Goal: Complete application form

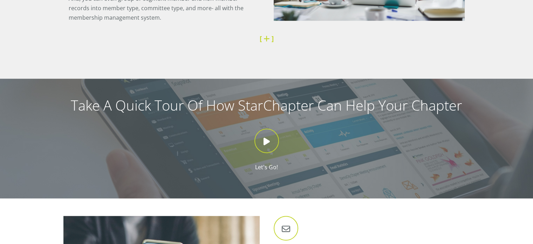
scroll to position [584, 0]
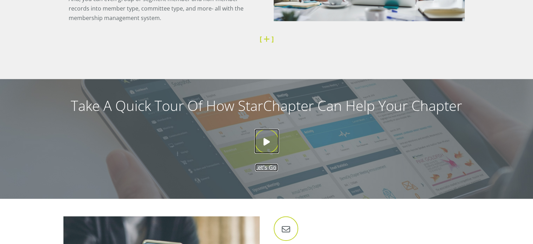
click at [268, 140] on icon at bounding box center [266, 141] width 25 height 25
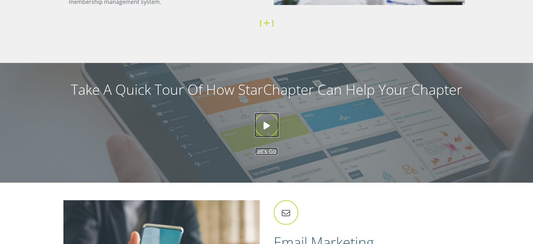
scroll to position [607, 0]
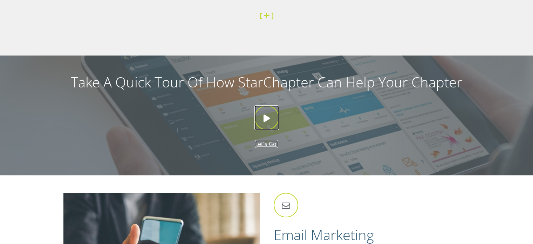
click at [266, 117] on icon at bounding box center [266, 117] width 25 height 25
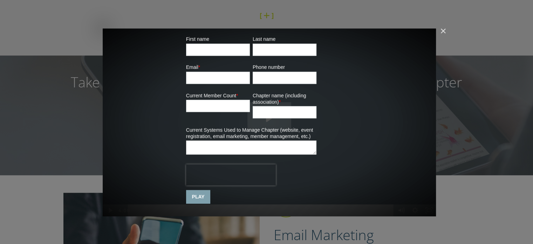
click at [229, 47] on input "First name" at bounding box center [218, 49] width 64 height 12
type input "[PERSON_NAME]"
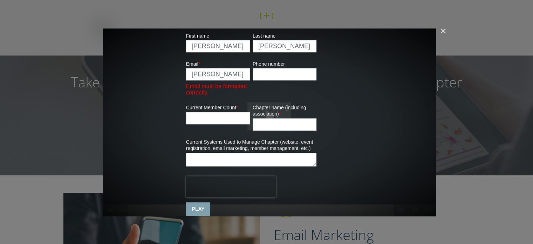
type input "[EMAIL_ADDRESS][DOMAIN_NAME]"
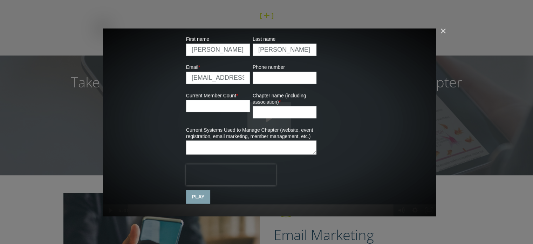
click at [231, 106] on input "Current Member Count *" at bounding box center [218, 106] width 64 height 12
type input "400"
click at [287, 106] on input "Chapter name (including association) *" at bounding box center [285, 112] width 64 height 12
type input "PSHRA-SC"
click at [197, 196] on input "PLAY" at bounding box center [198, 197] width 25 height 14
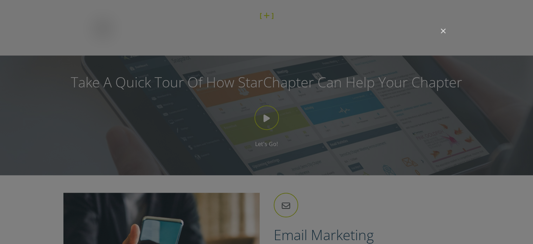
click at [442, 30] on img "Close" at bounding box center [440, 34] width 12 height 12
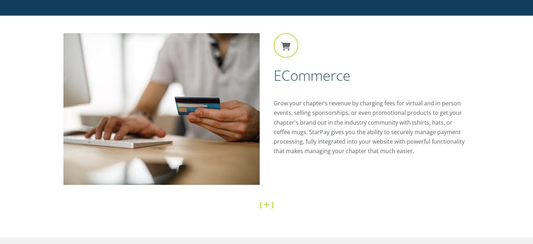
scroll to position [1355, 0]
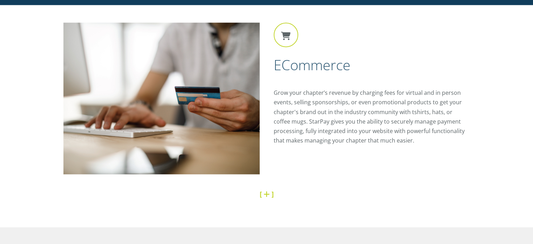
click at [266, 194] on link at bounding box center [268, 193] width 8 height 9
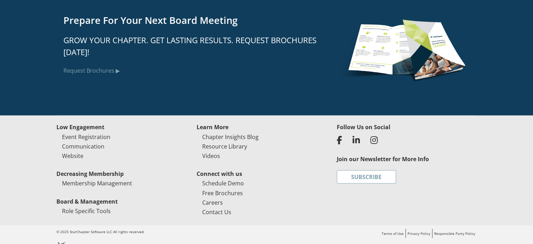
scroll to position [2150, 0]
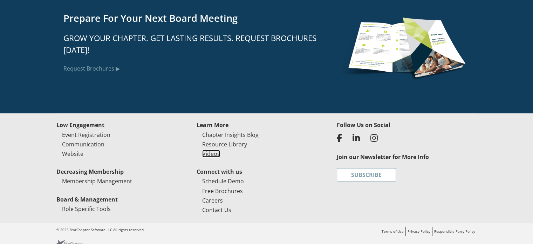
click at [212, 153] on link "Videos" at bounding box center [211, 154] width 18 height 8
